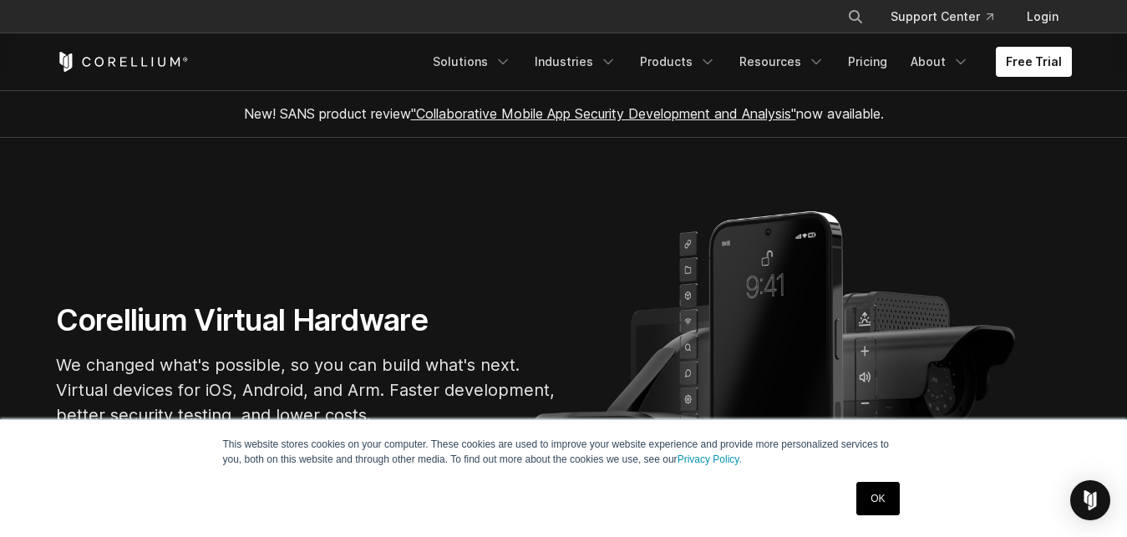
scroll to position [85, 0]
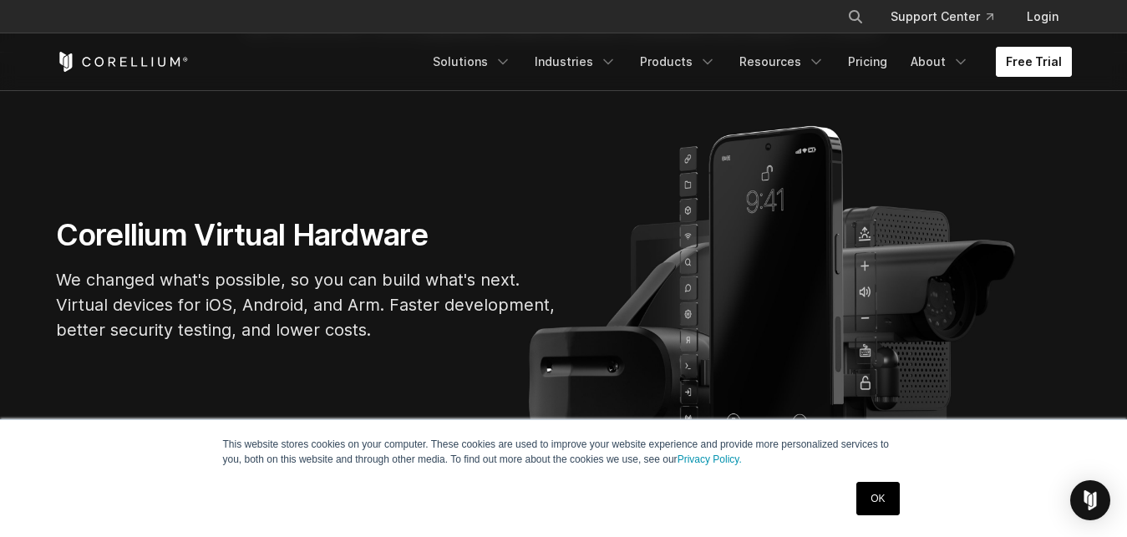
click at [1028, 67] on link "Free Trial" at bounding box center [1034, 62] width 76 height 30
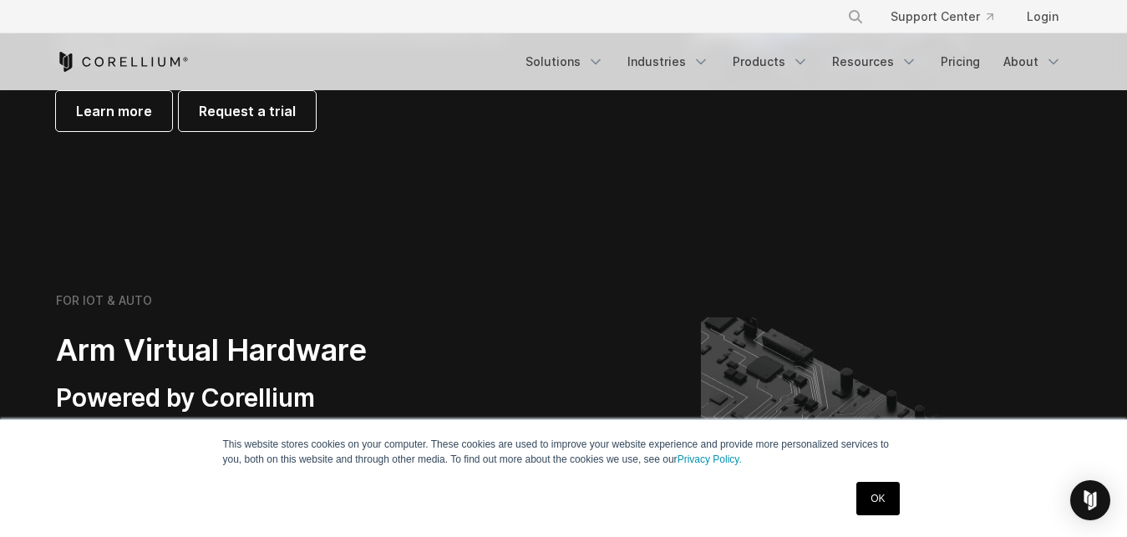
scroll to position [1875, 0]
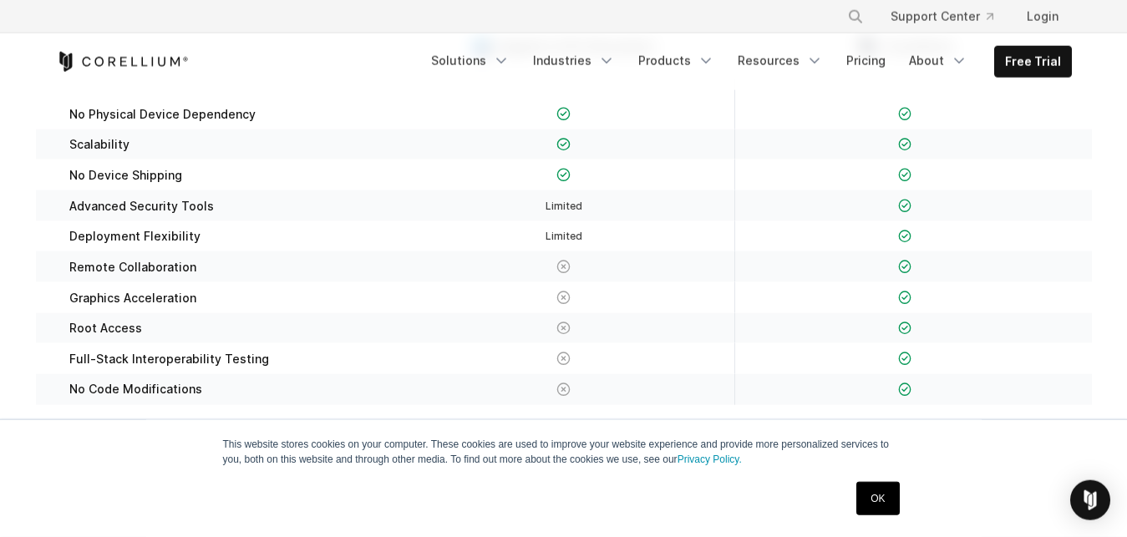
scroll to position [426, 0]
